Goal: Task Accomplishment & Management: Use online tool/utility

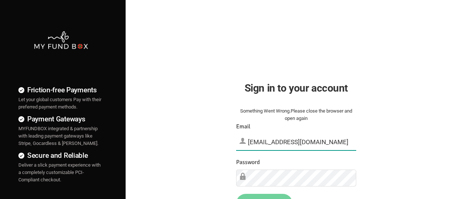
type input "[EMAIL_ADDRESS][DOMAIN_NAME]"
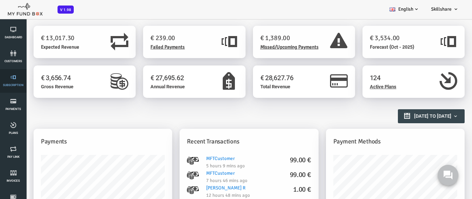
click at [13, 81] on link "Subscription" at bounding box center [13, 81] width 22 height 24
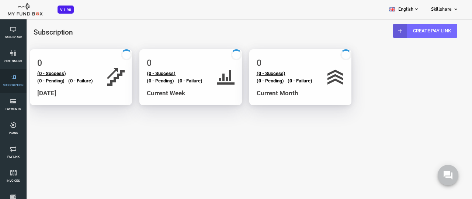
select select "100"
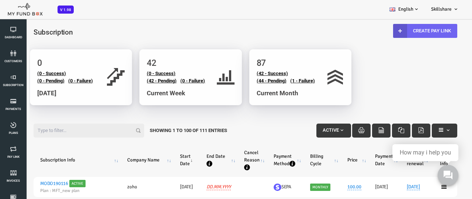
click at [405, 31] on link "Create Pay Link" at bounding box center [406, 31] width 64 height 14
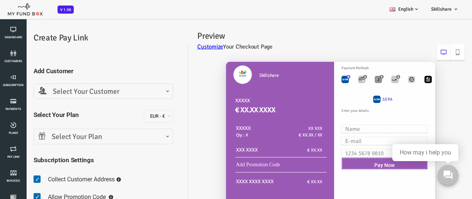
click at [84, 91] on span "Select Your Customer" at bounding box center [85, 91] width 130 height 11
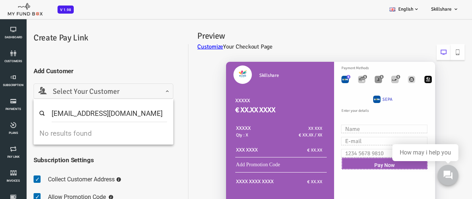
type input "minf4orce@gmail.com"
